Goal: Information Seeking & Learning: Learn about a topic

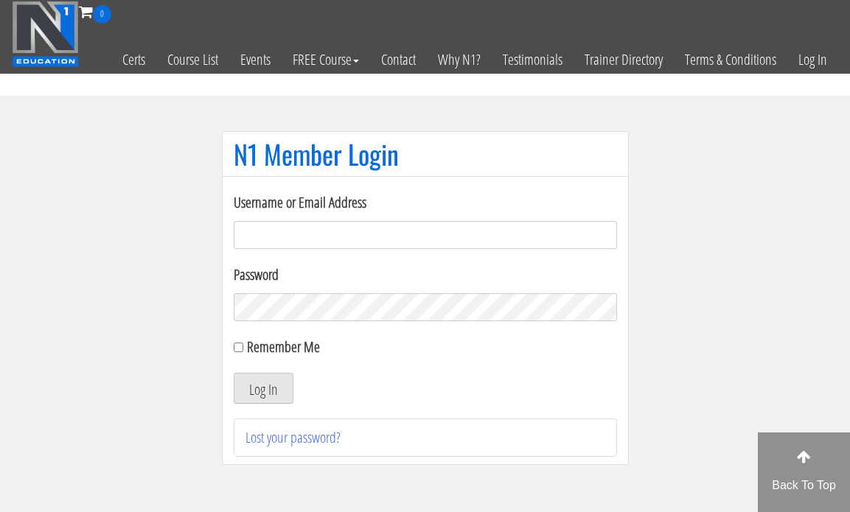
type input "[EMAIL_ADDRESS][DOMAIN_NAME]"
click at [278, 401] on button "Log In" at bounding box center [264, 388] width 60 height 31
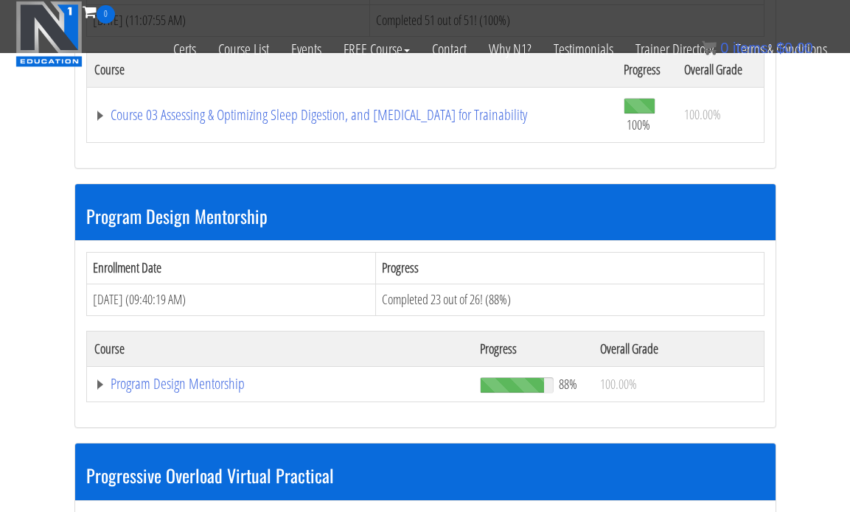
scroll to position [1413, 0]
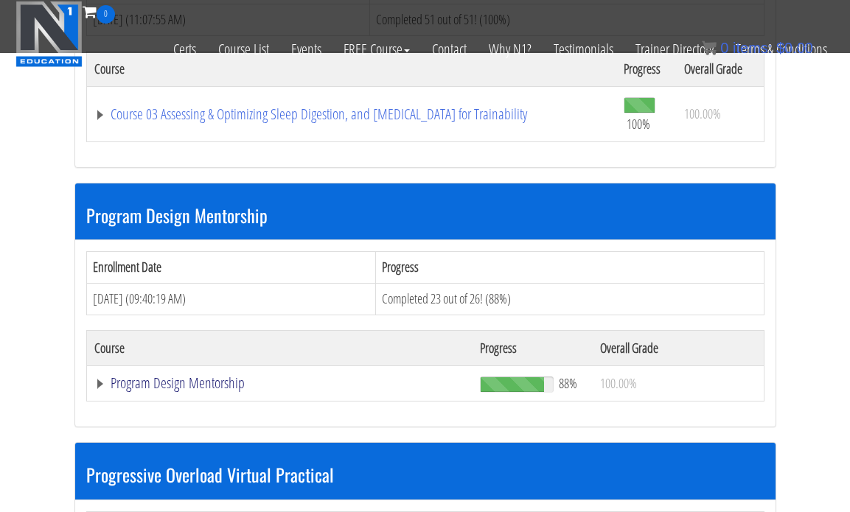
click at [193, 383] on link "Program Design Mentorship" at bounding box center [279, 383] width 371 height 15
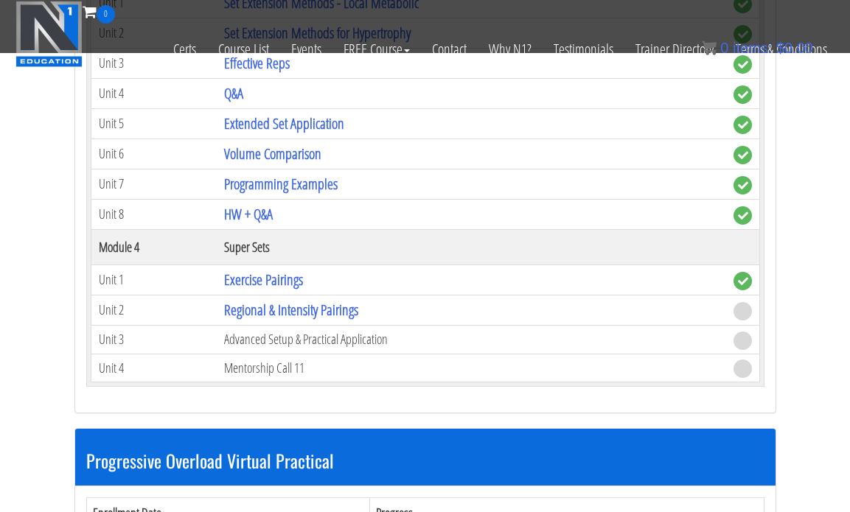
scroll to position [2361, 0]
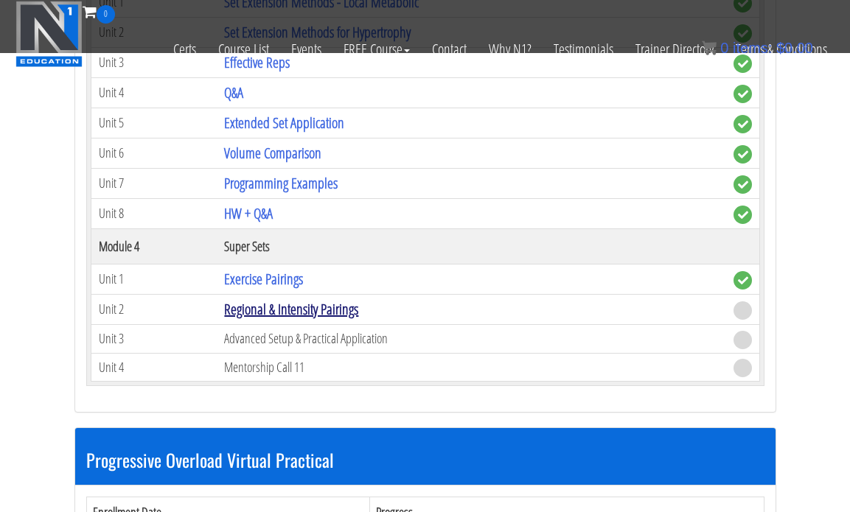
click at [243, 312] on link "Regional & Intensity Pairings" at bounding box center [291, 309] width 134 height 20
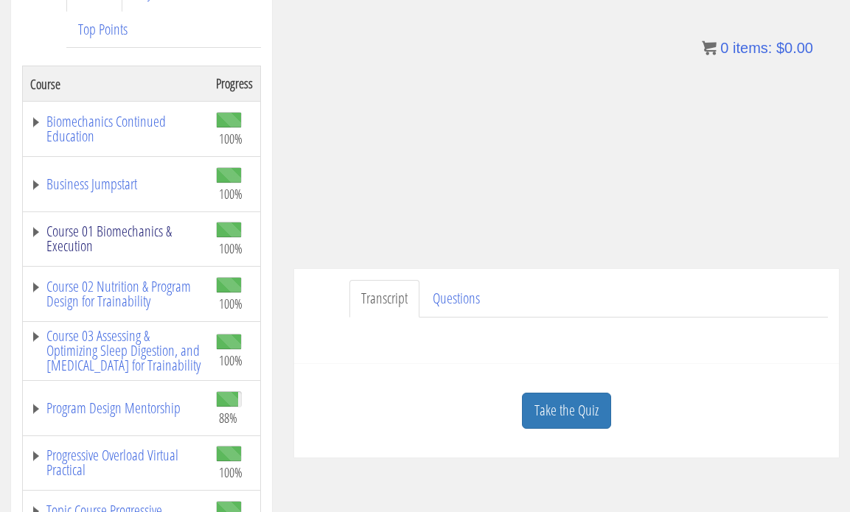
scroll to position [237, 0]
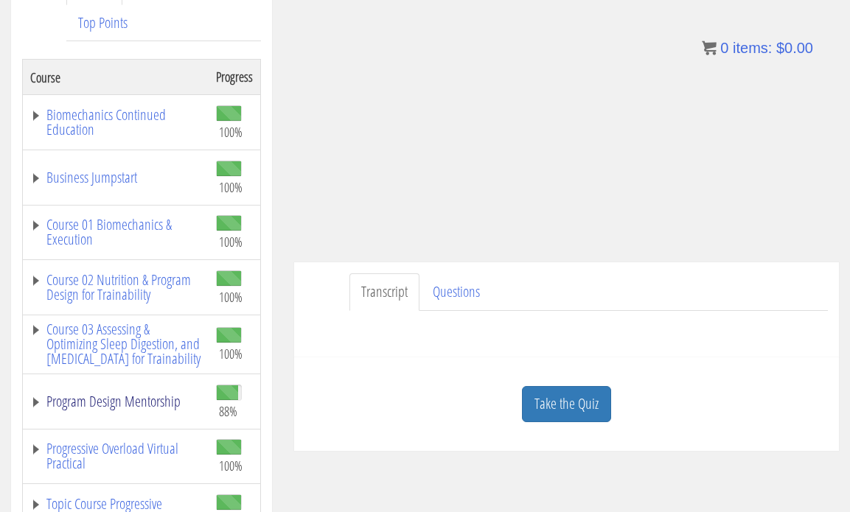
click at [136, 409] on link "Program Design Mentorship" at bounding box center [115, 401] width 171 height 15
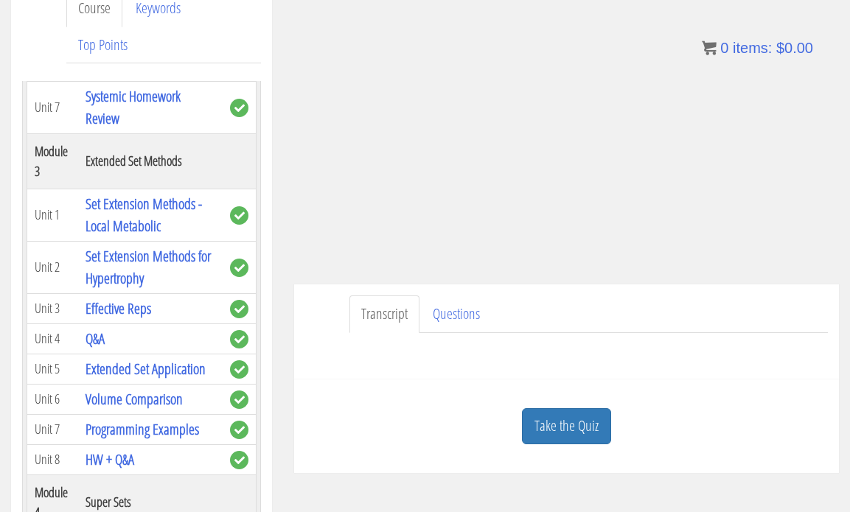
scroll to position [216, 0]
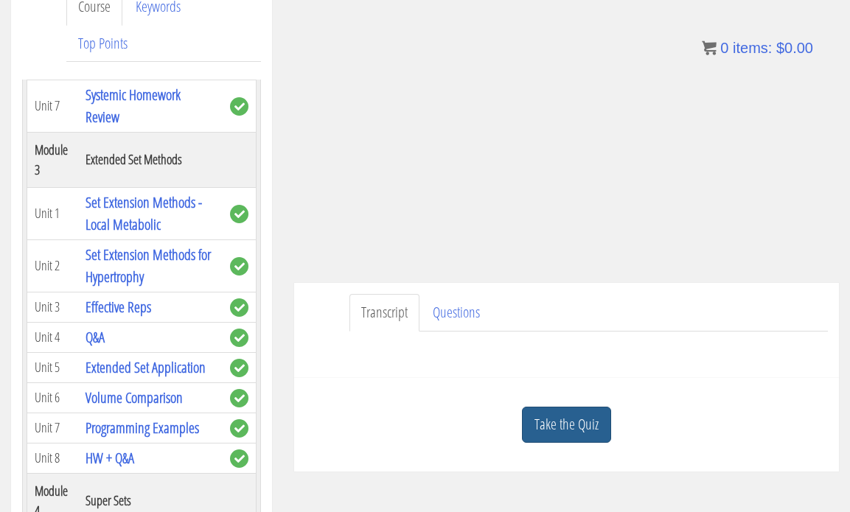
click at [572, 428] on link "Take the Quiz" at bounding box center [566, 425] width 89 height 36
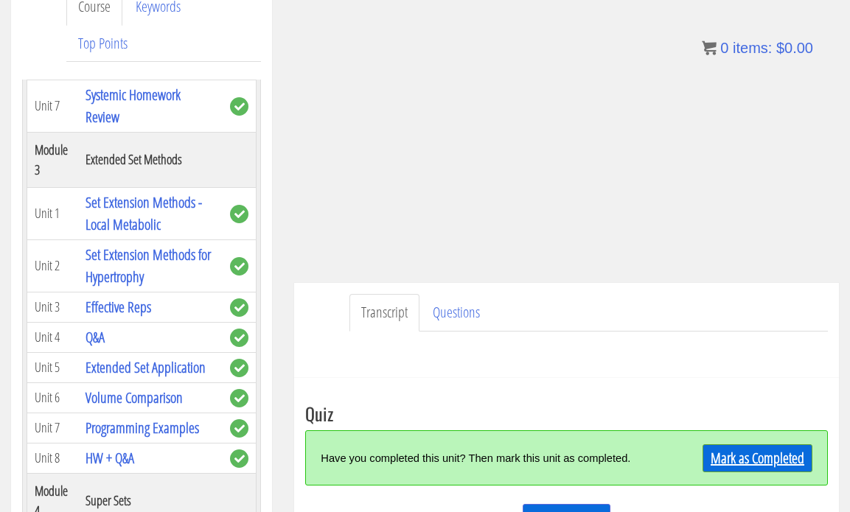
click at [730, 464] on link "Mark as Completed" at bounding box center [757, 458] width 110 height 28
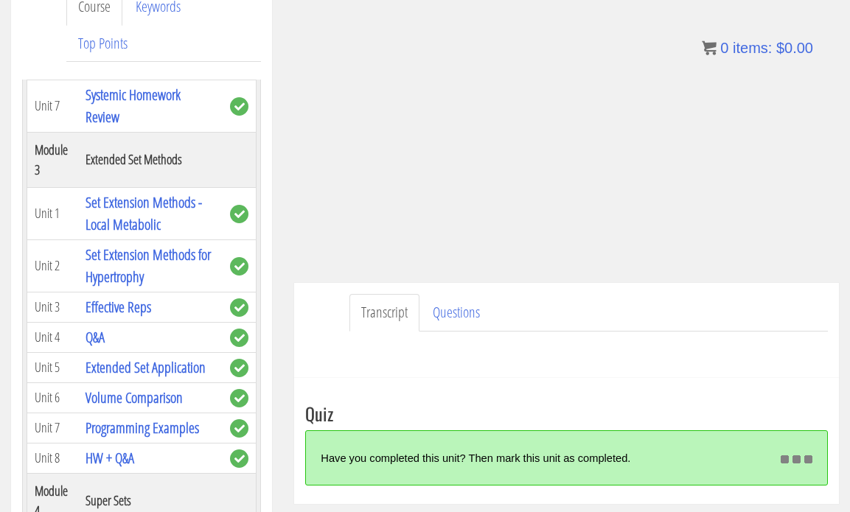
scroll to position [277, 0]
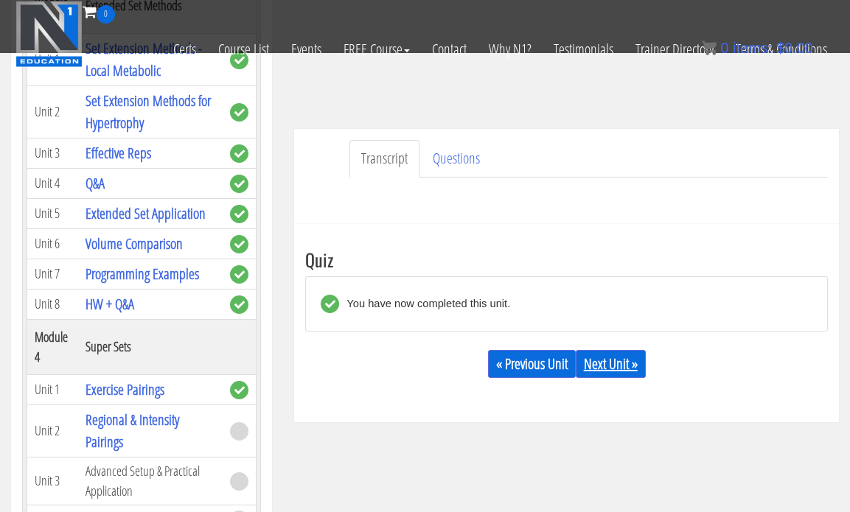
click at [613, 366] on link "Next Unit »" at bounding box center [611, 364] width 70 height 28
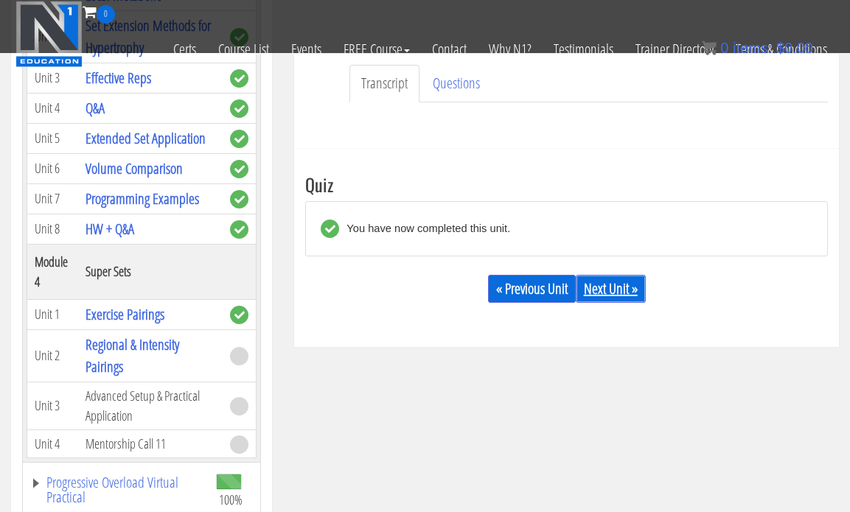
scroll to position [352, 0]
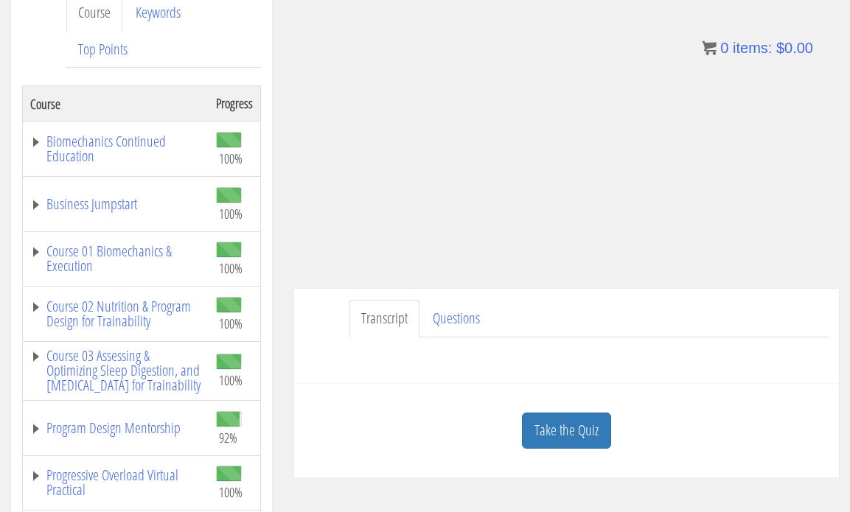
scroll to position [209, 0]
click at [437, 326] on link "Questions" at bounding box center [456, 320] width 71 height 38
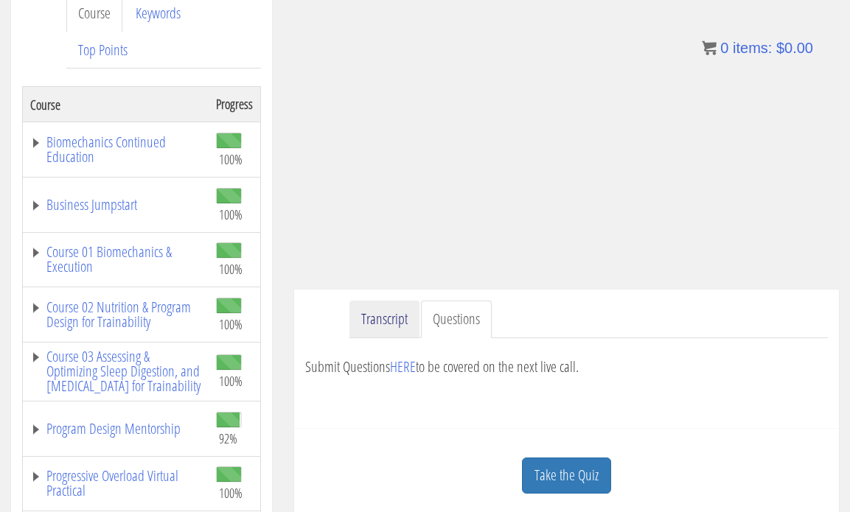
click at [386, 329] on link "Transcript" at bounding box center [384, 320] width 70 height 38
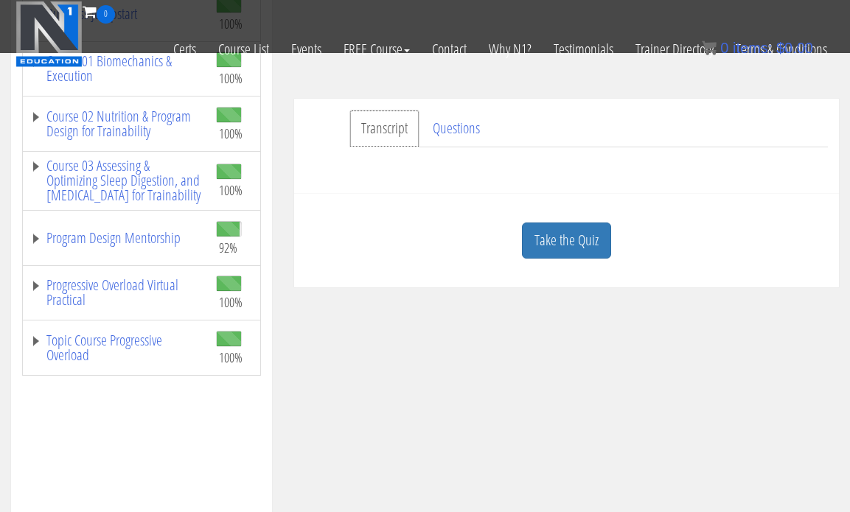
scroll to position [310, 0]
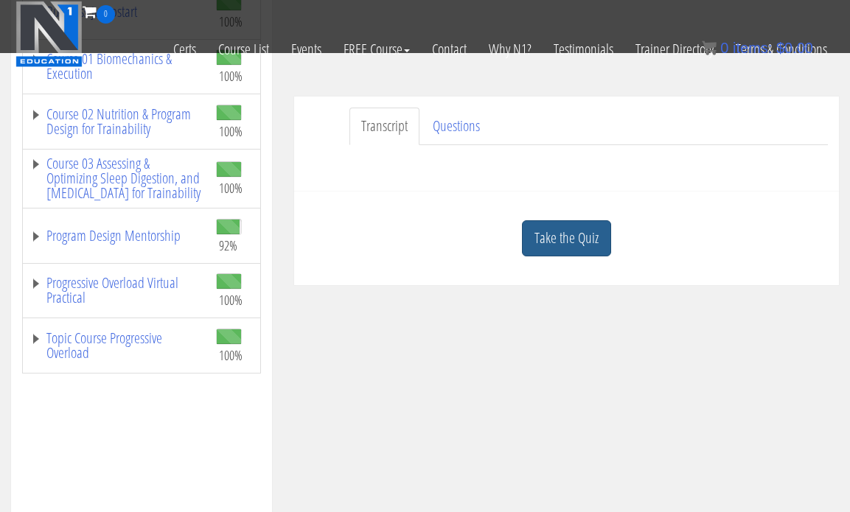
click at [540, 248] on link "Take the Quiz" at bounding box center [566, 238] width 89 height 36
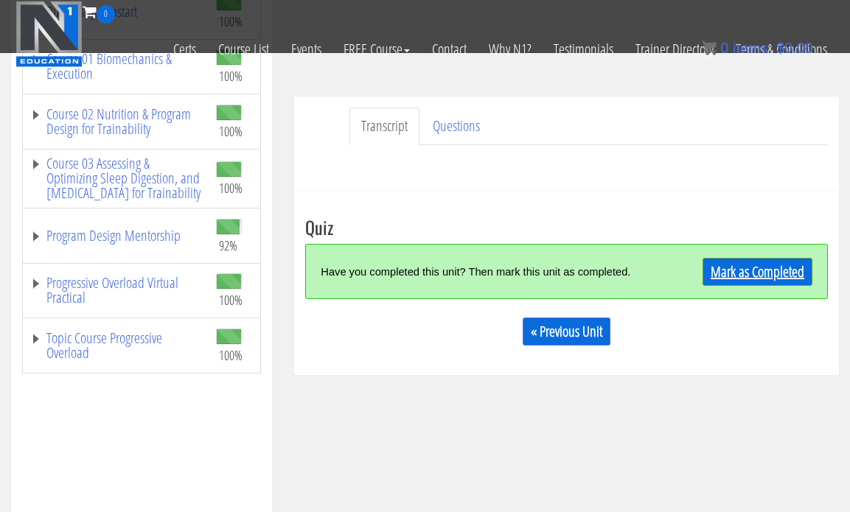
click at [783, 273] on link "Mark as Completed" at bounding box center [757, 272] width 110 height 28
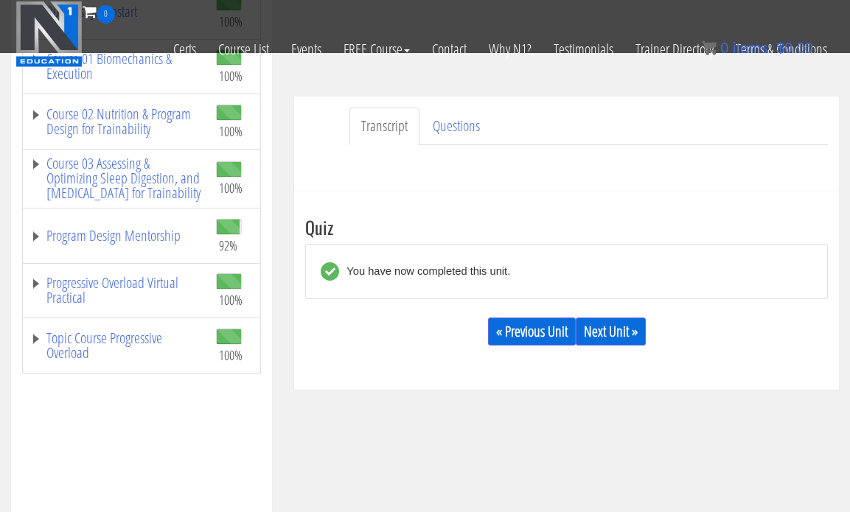
click at [619, 314] on div "« Previous Unit Next Unit »" at bounding box center [566, 332] width 523 height 50
click at [617, 332] on link "Next Unit »" at bounding box center [611, 332] width 70 height 28
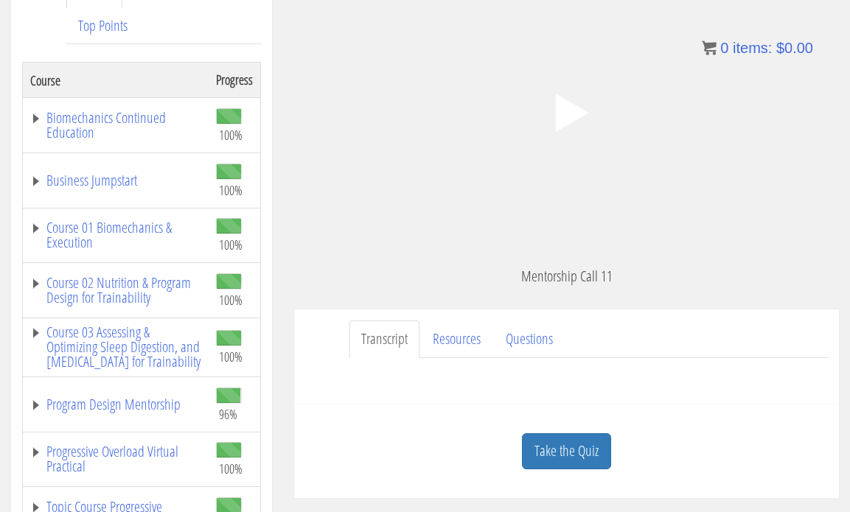
scroll to position [245, 0]
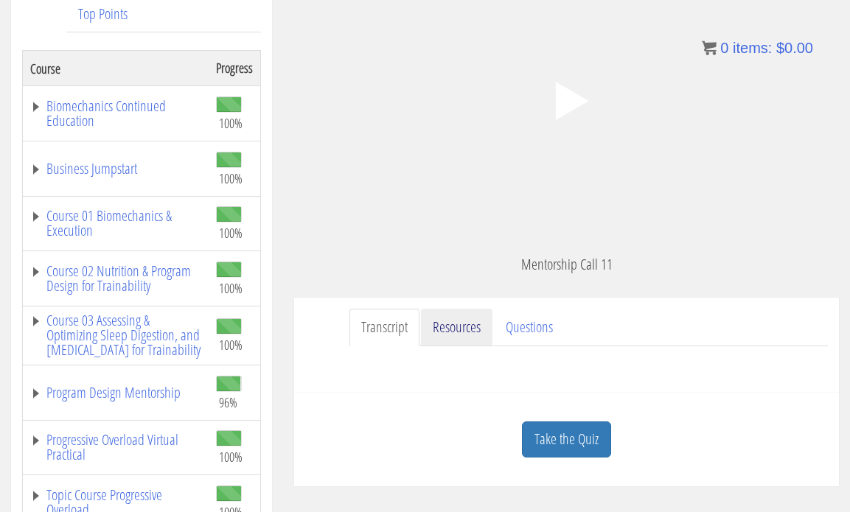
click at [462, 328] on link "Resources" at bounding box center [457, 328] width 72 height 38
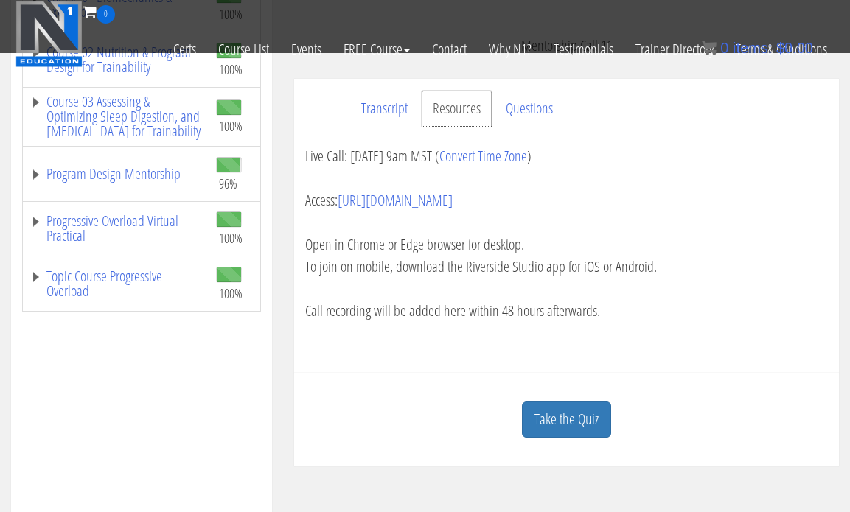
scroll to position [373, 0]
click at [114, 180] on link "Program Design Mentorship" at bounding box center [115, 172] width 171 height 15
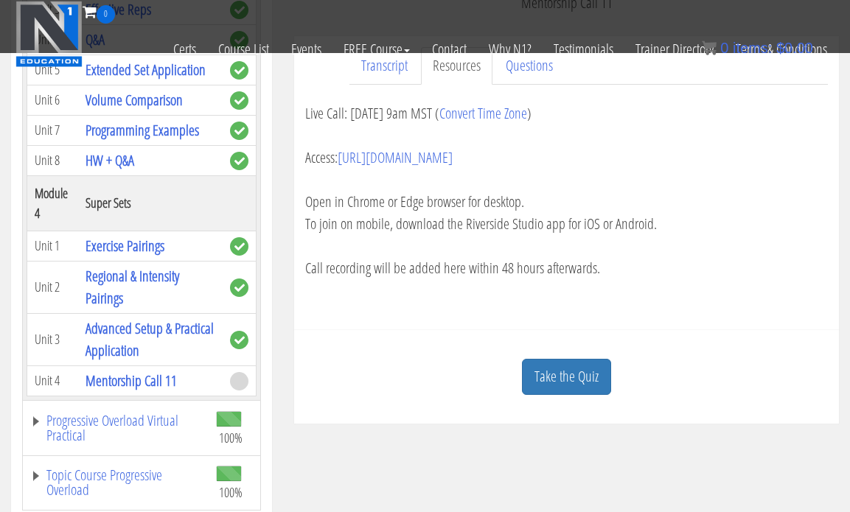
scroll to position [419, 0]
